Goal: Feedback & Contribution: Submit feedback/report problem

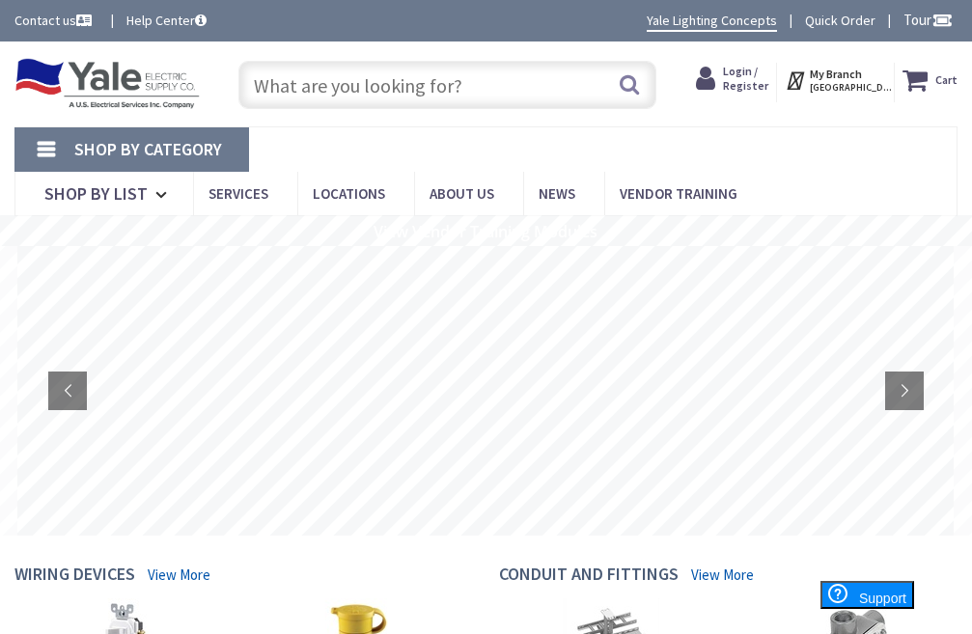
click at [50, 21] on link "Contact us" at bounding box center [54, 20] width 81 height 19
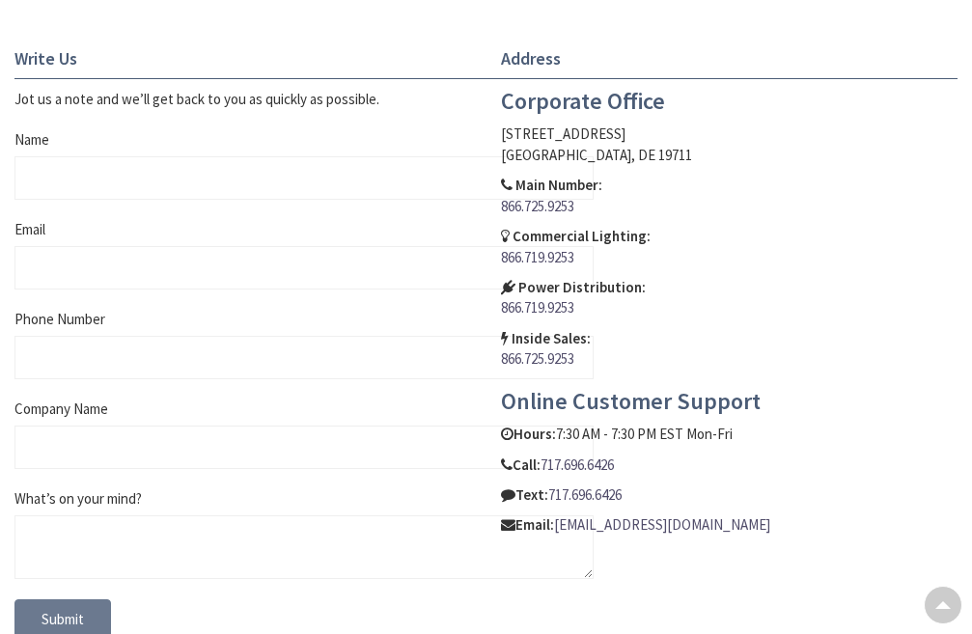
scroll to position [869, 0]
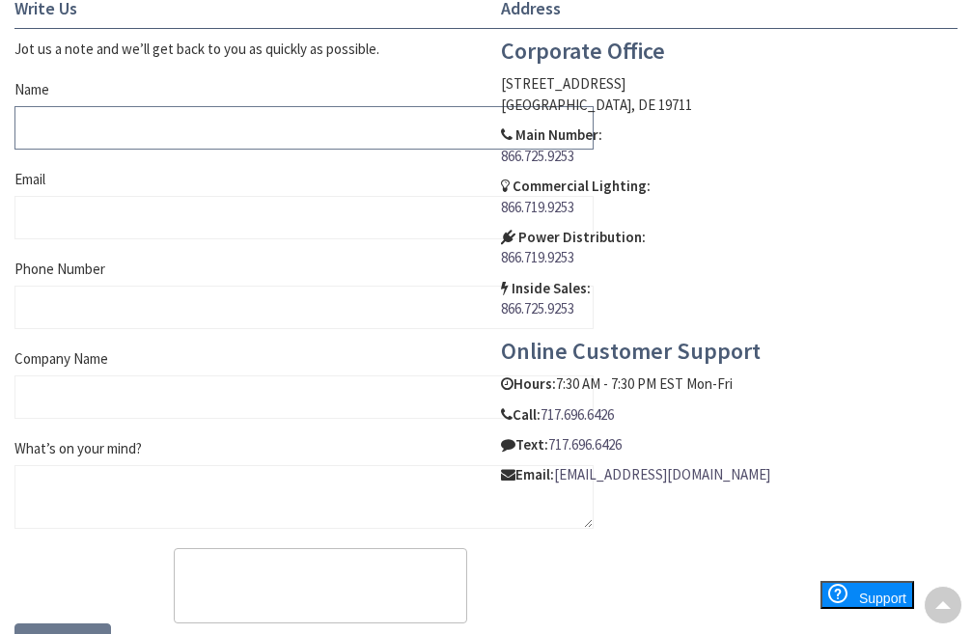
click at [131, 111] on input "Name" at bounding box center [303, 127] width 579 height 43
type input "Nicolas Salomon"
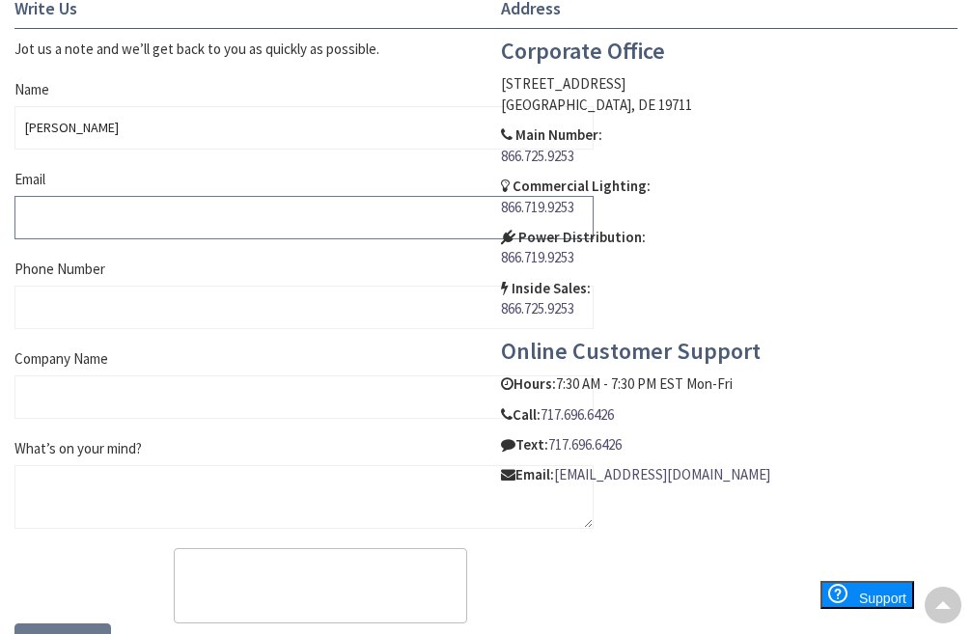
type input "nicolassalomonm.kts@gmail.com"
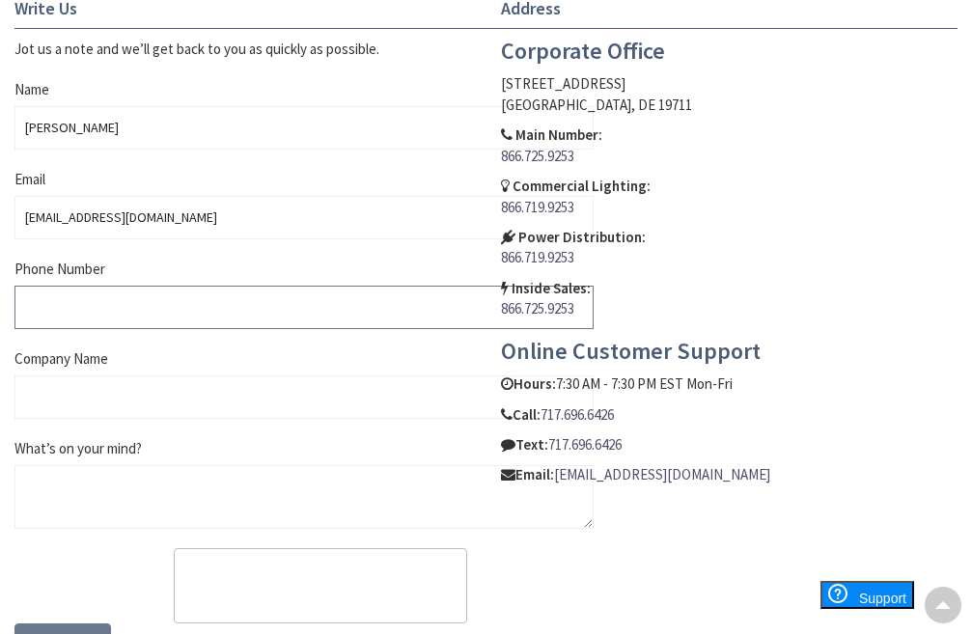
click at [103, 310] on input "Phone Number" at bounding box center [303, 307] width 579 height 43
type input "4105554567"
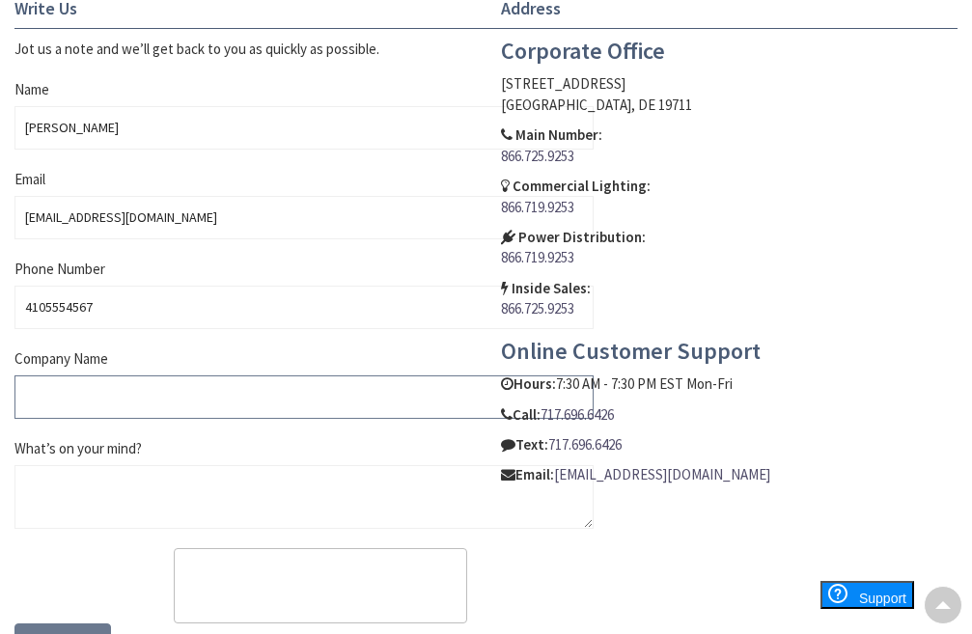
click at [95, 400] on input "Company Name" at bounding box center [303, 397] width 579 height 43
type input "-"
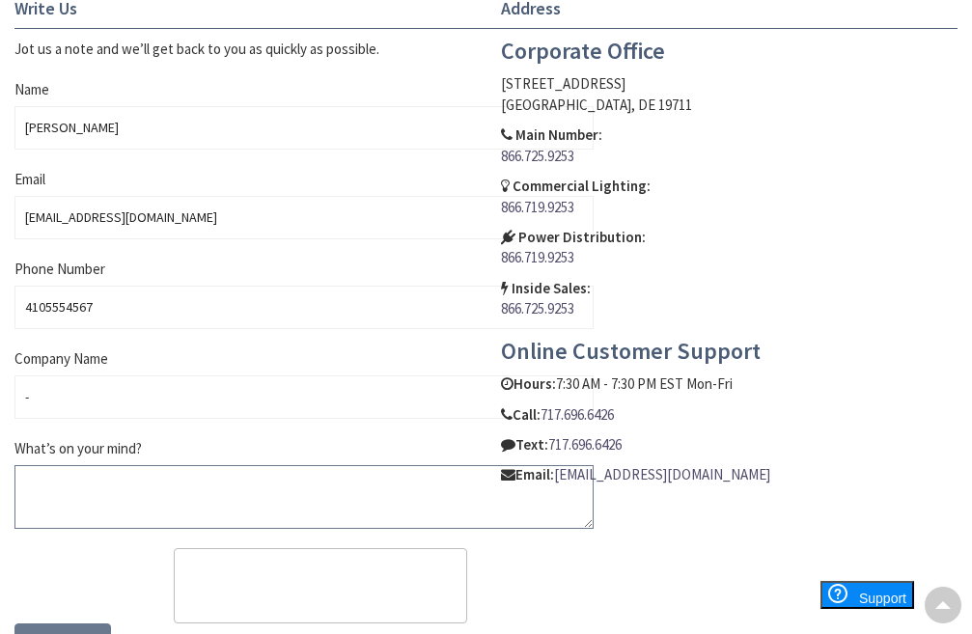
click at [37, 517] on textarea "What’s on your mind?" at bounding box center [303, 497] width 579 height 64
paste textarea "Hello, I would like to offer some suggestions for your website. No cost, no cat…"
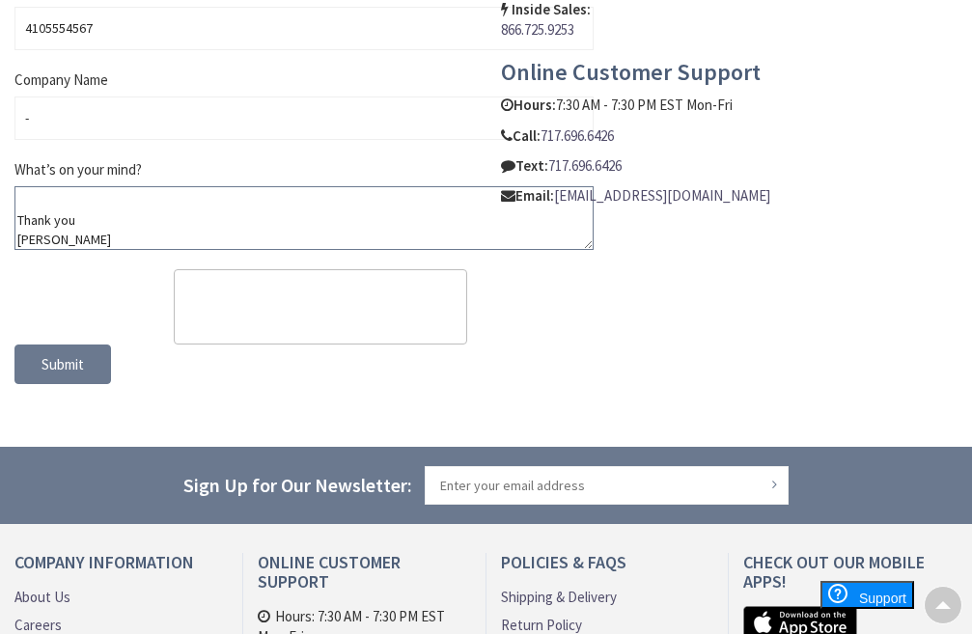
scroll to position [1159, 0]
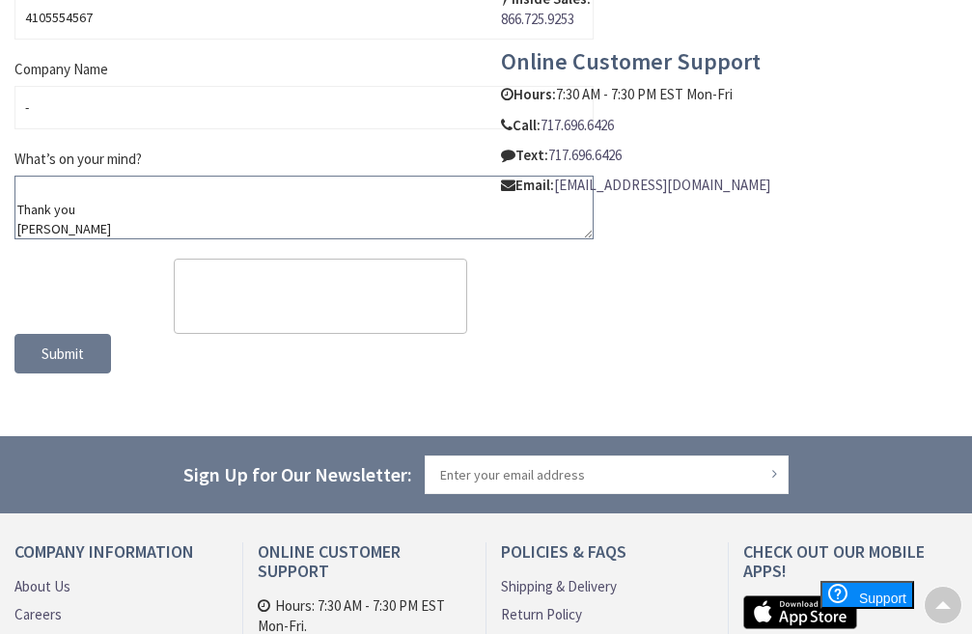
type textarea "Hello, I would like to offer some suggestions for your website. No cost, no cat…"
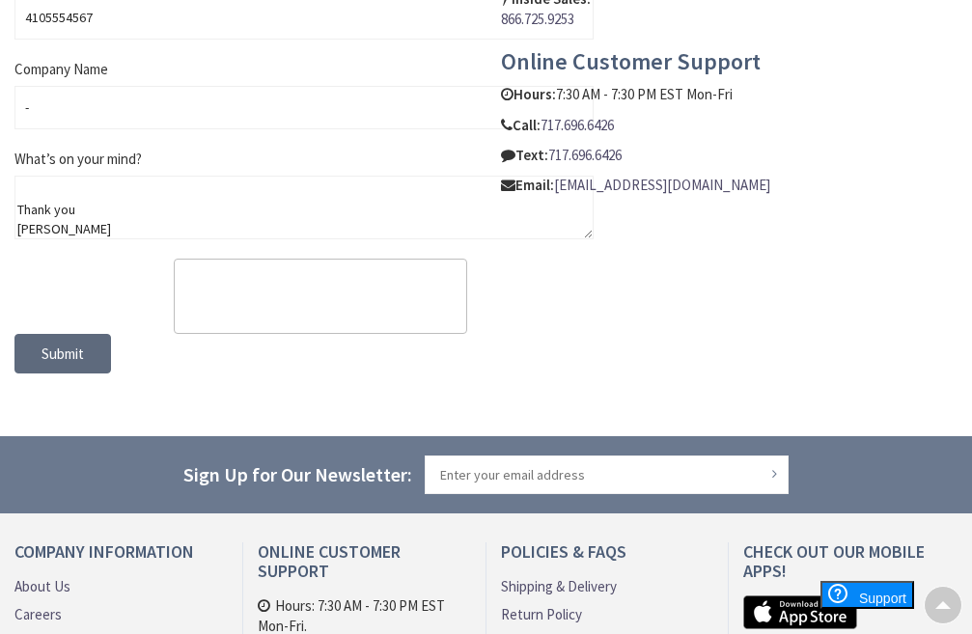
click at [80, 345] on span "Submit" at bounding box center [63, 354] width 42 height 18
